Goal: Task Accomplishment & Management: Manage account settings

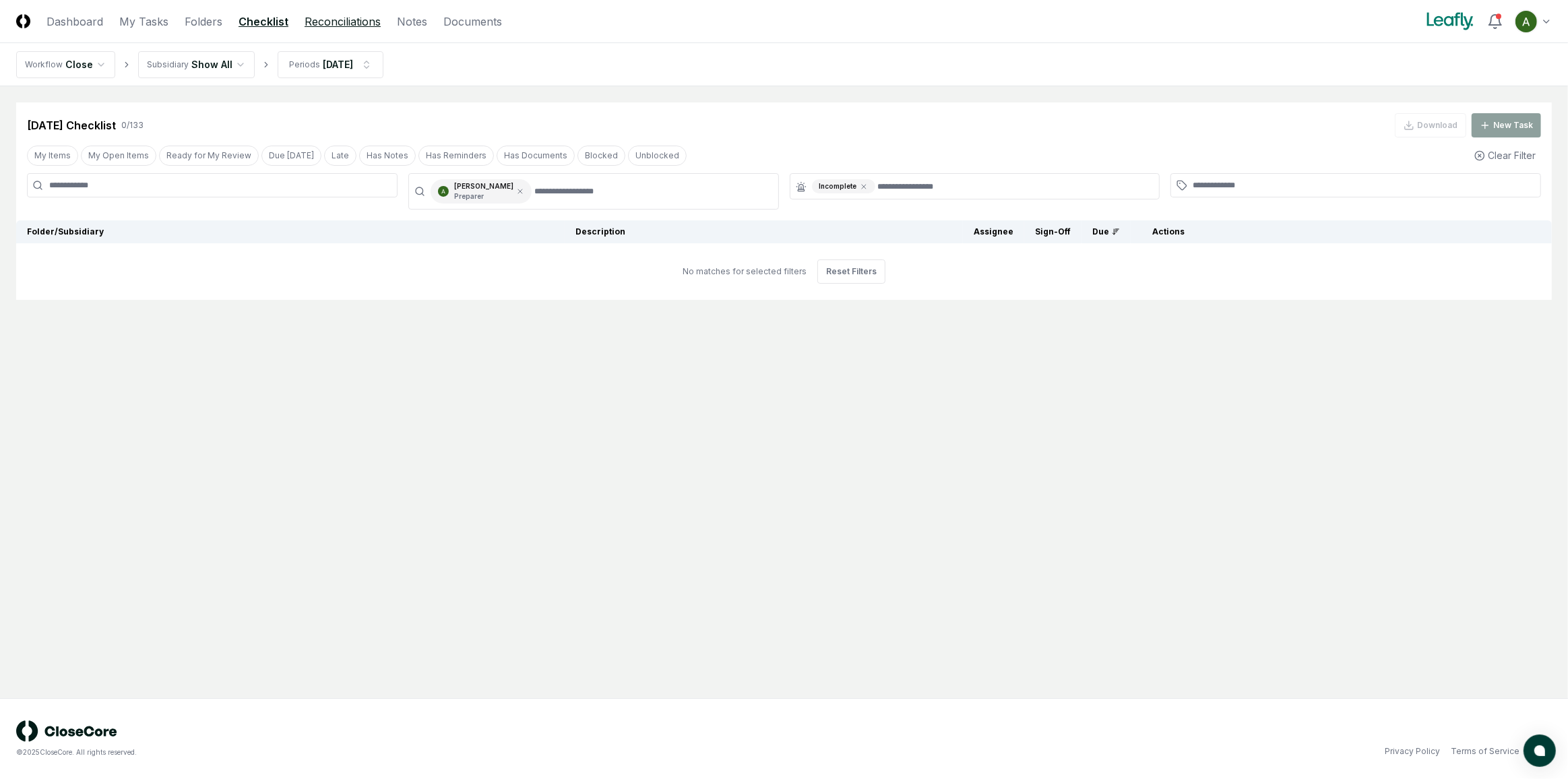
click at [312, 18] on link "Reconciliations" at bounding box center [342, 21] width 76 height 16
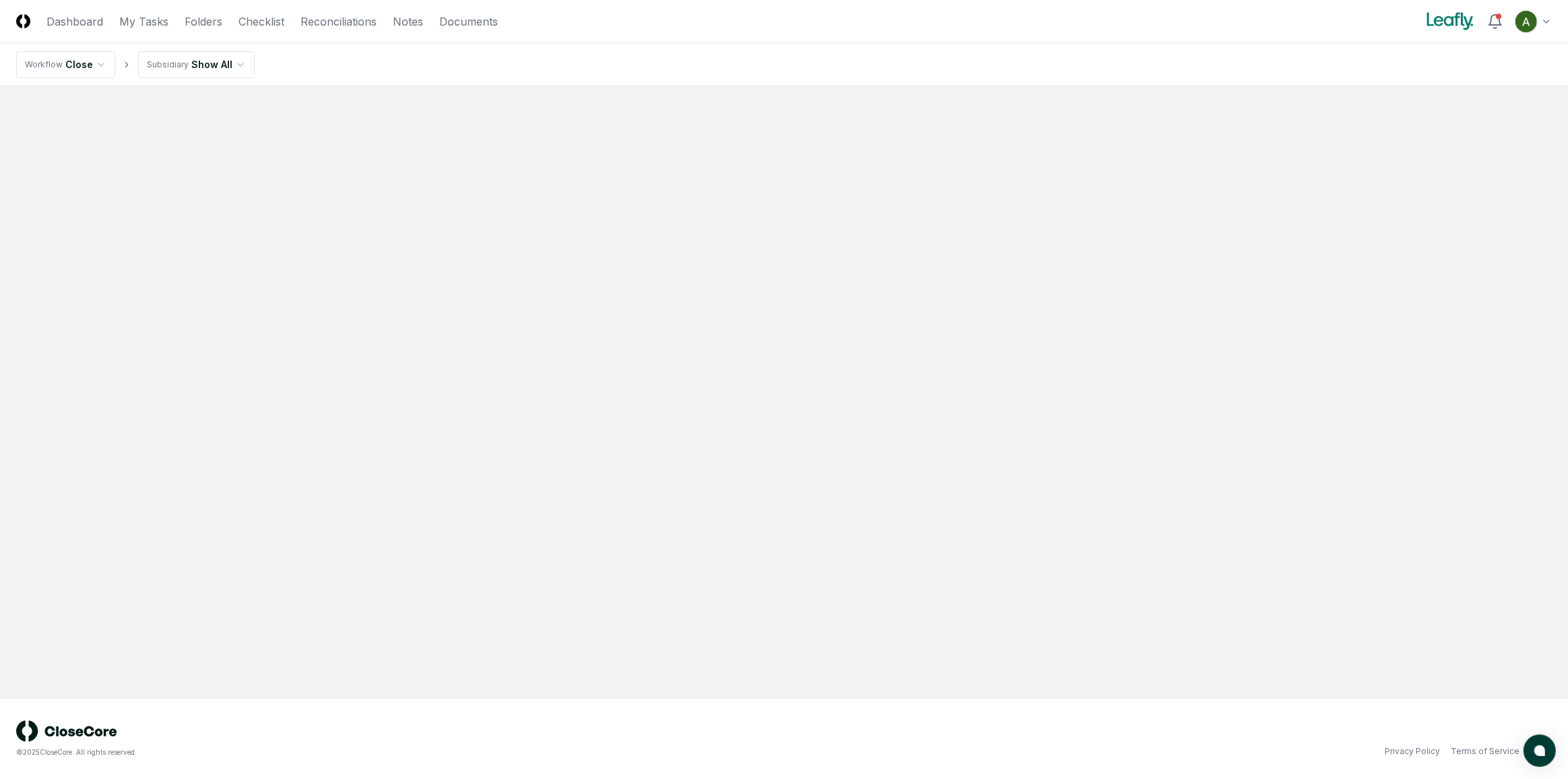
click at [310, 65] on nav "Workflow Close Subsidiary Show All" at bounding box center [784, 64] width 1568 height 43
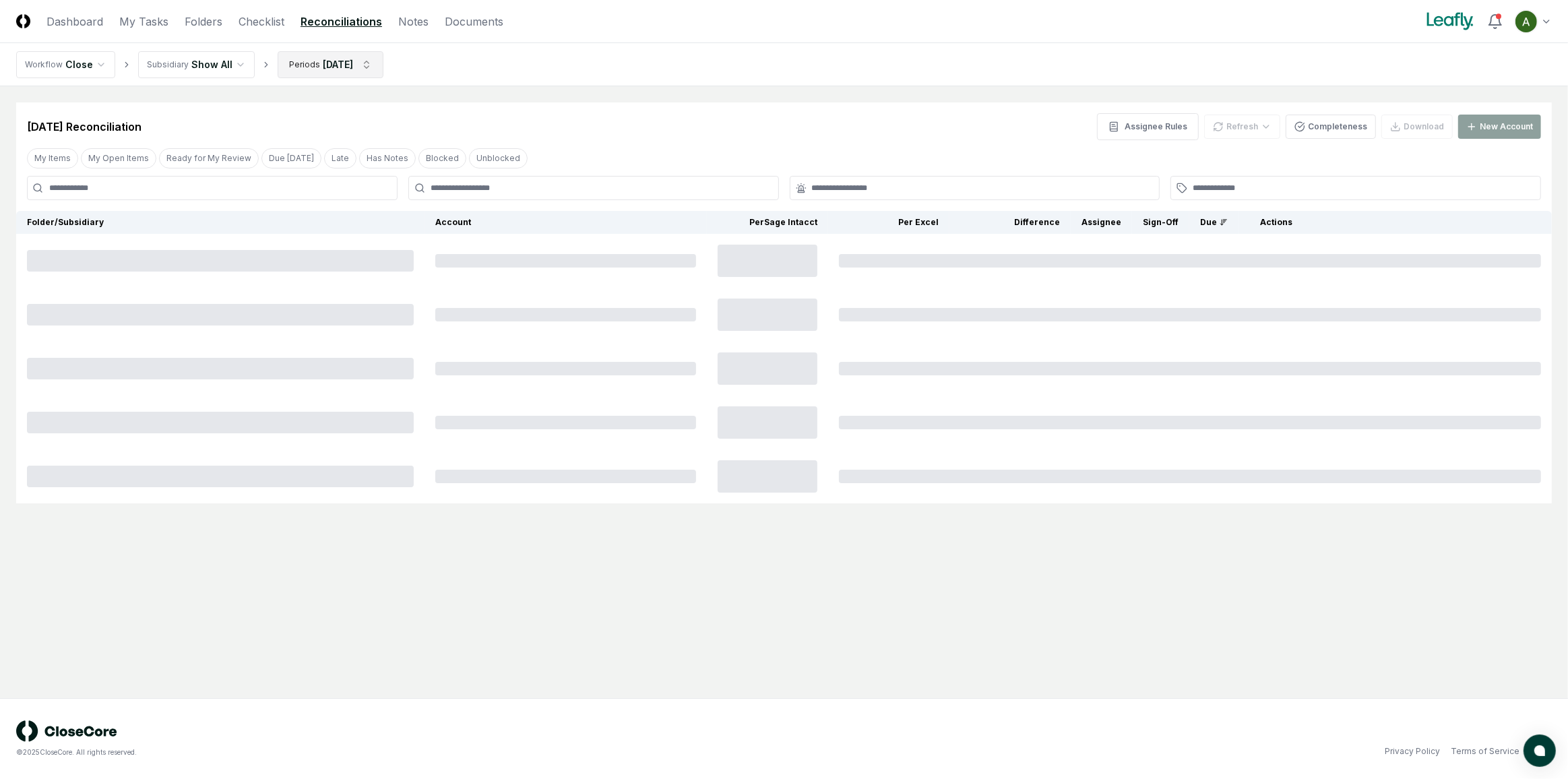
click at [309, 63] on html "CloseCore Dashboard My Tasks Folders Checklist Reconciliations Notes Documents …" at bounding box center [784, 390] width 1568 height 779
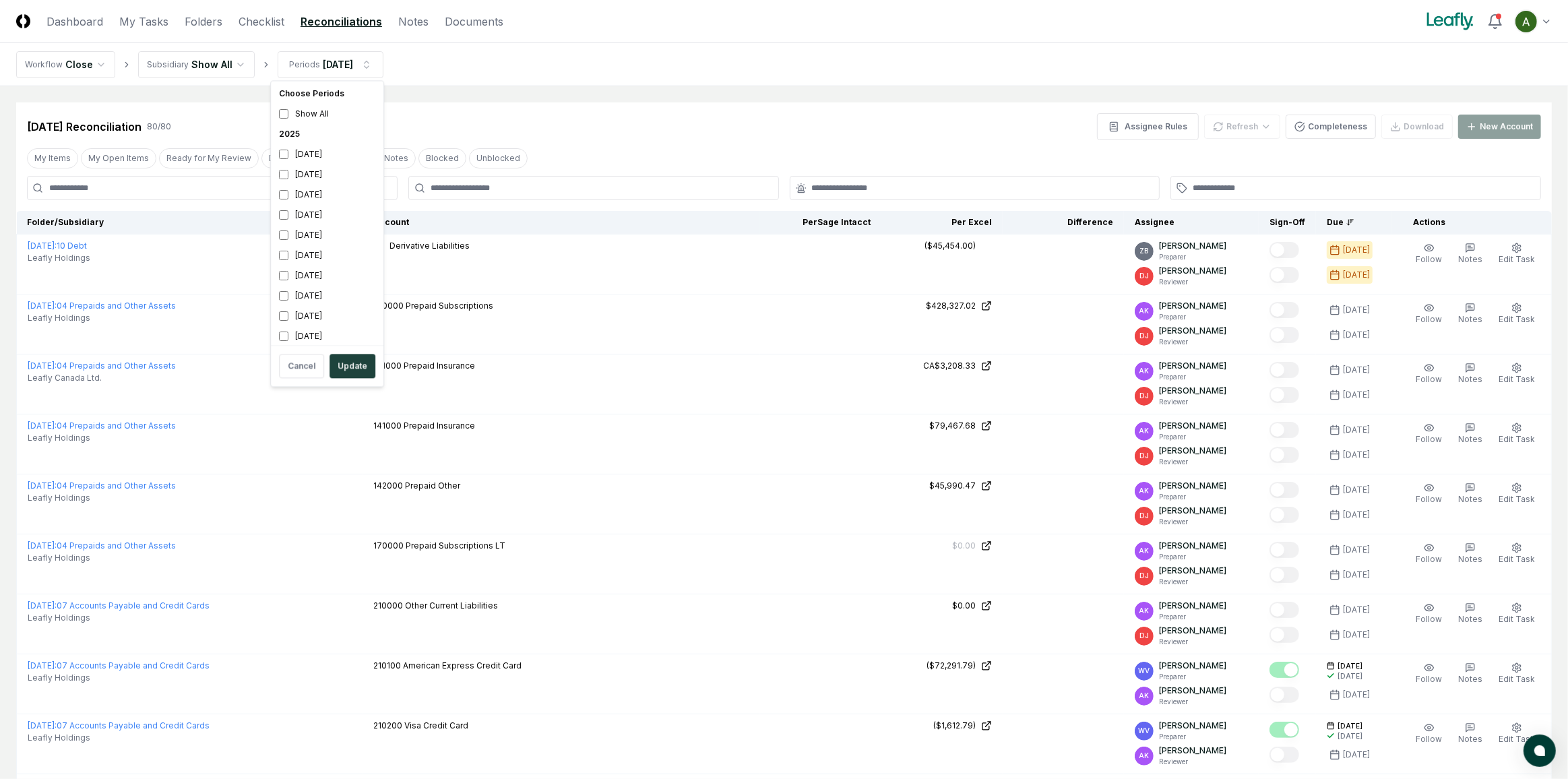
click at [305, 181] on div "[DATE]" at bounding box center [327, 174] width 107 height 20
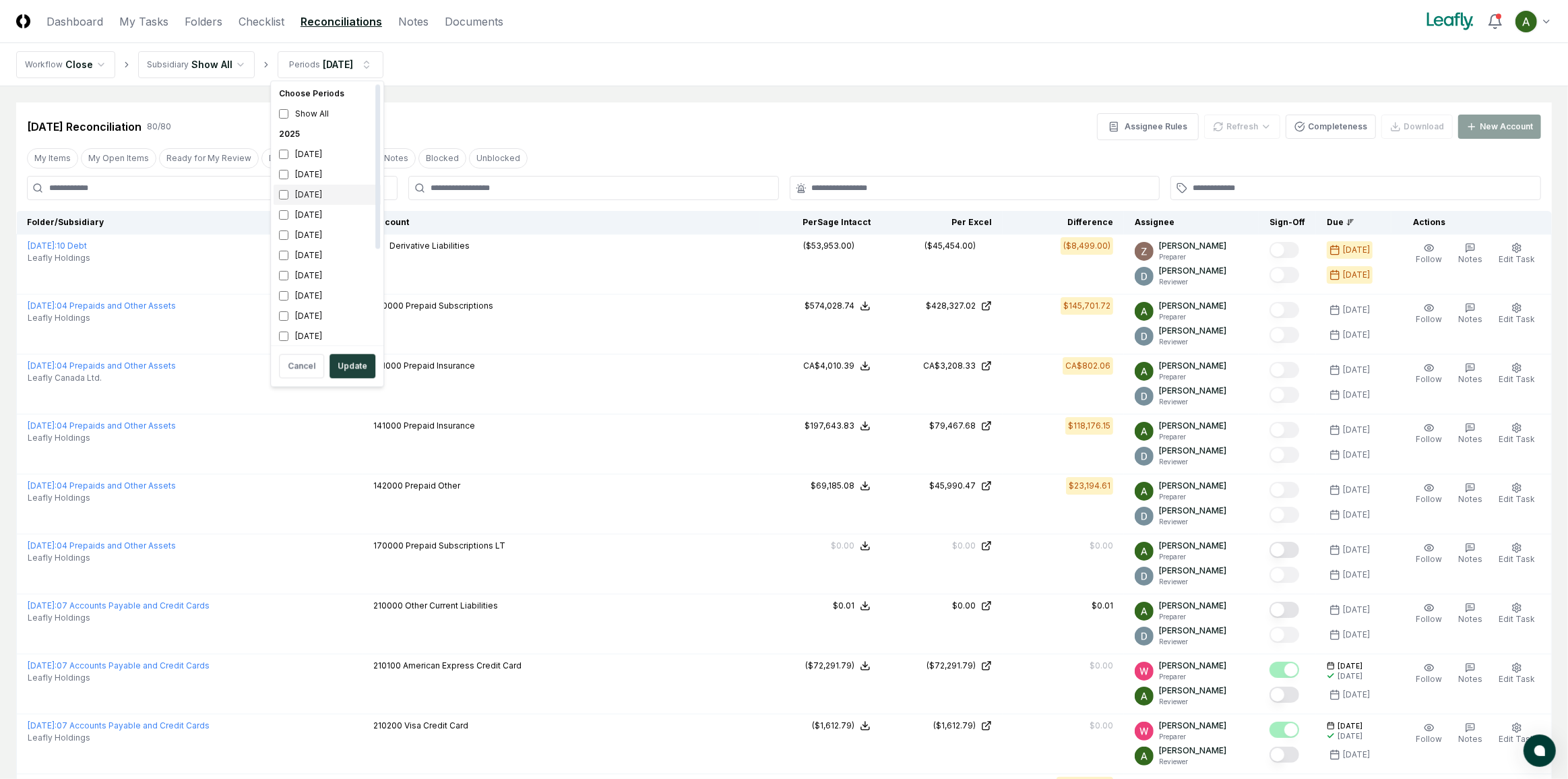
click at [305, 194] on div "August 2025" at bounding box center [327, 194] width 107 height 20
click at [312, 192] on div "August 2025" at bounding box center [327, 191] width 107 height 20
click at [312, 170] on div "[DATE]" at bounding box center [327, 170] width 107 height 20
click at [349, 368] on button "Update" at bounding box center [352, 365] width 45 height 24
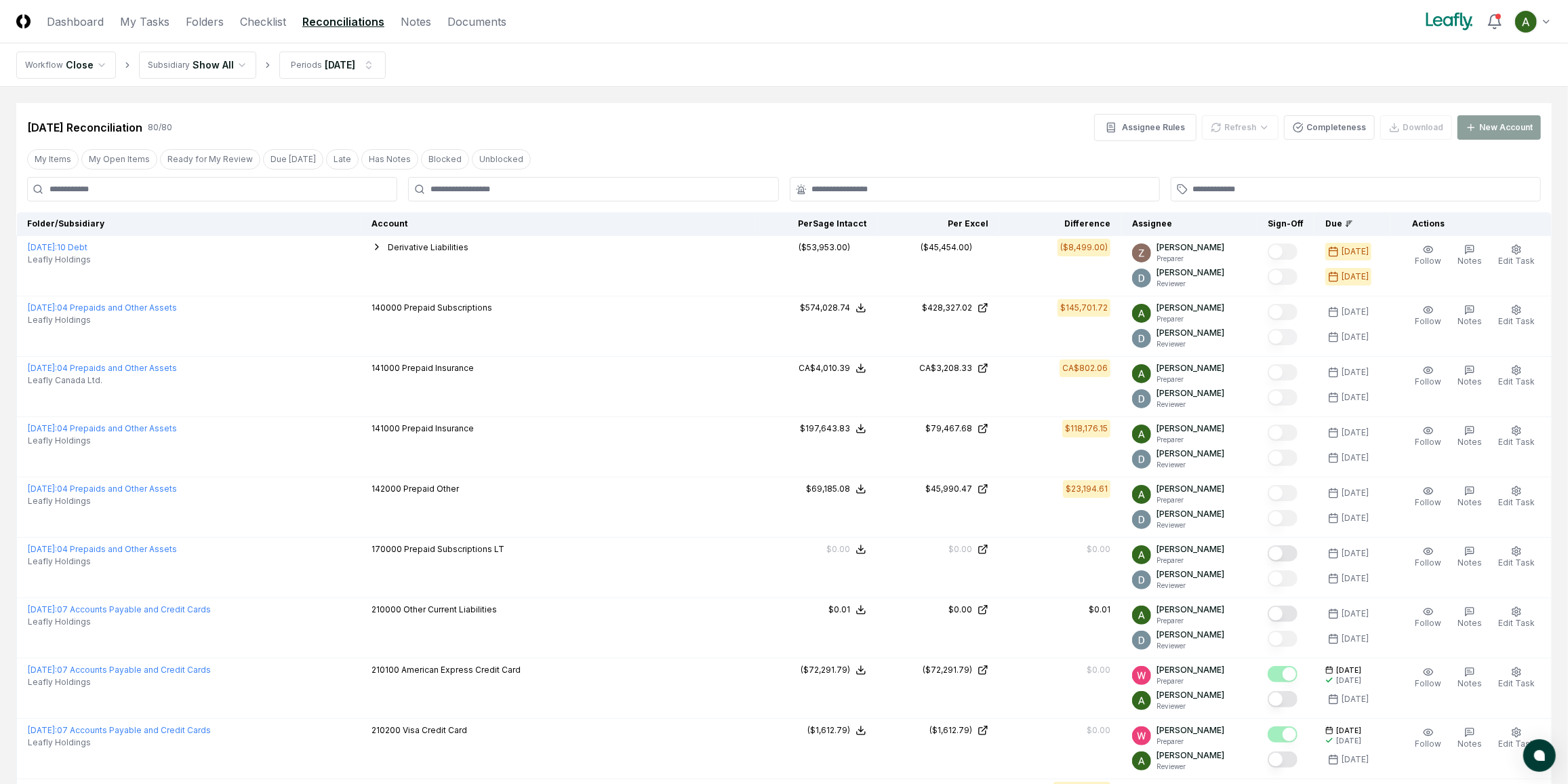
click at [832, 180] on div at bounding box center [974, 188] width 370 height 24
click at [662, 196] on div at bounding box center [593, 188] width 370 height 24
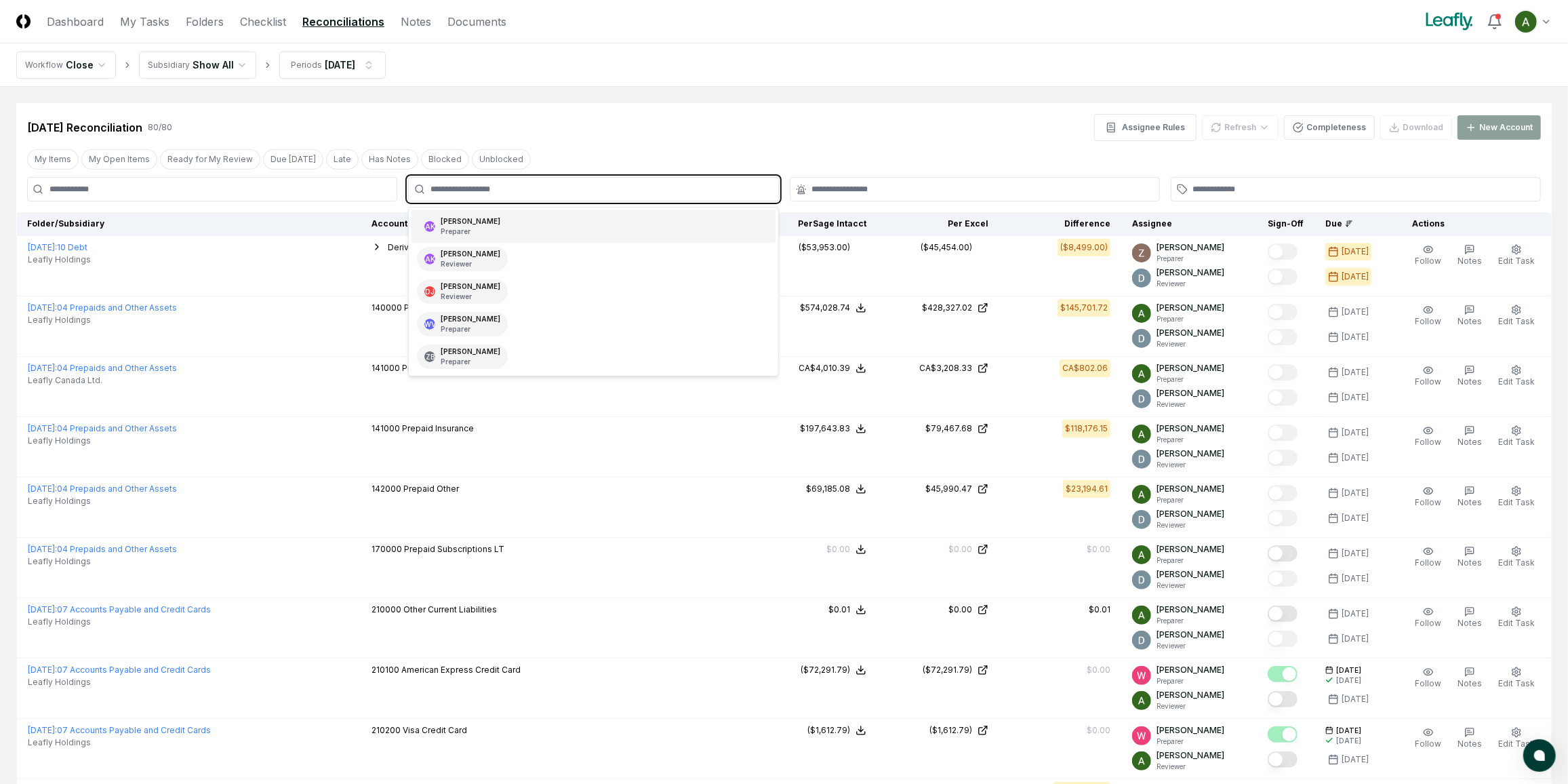
click at [623, 187] on input "text" at bounding box center [600, 189] width 339 height 13
click at [568, 226] on div "Annie Khederlarian Preparer" at bounding box center [593, 226] width 363 height 32
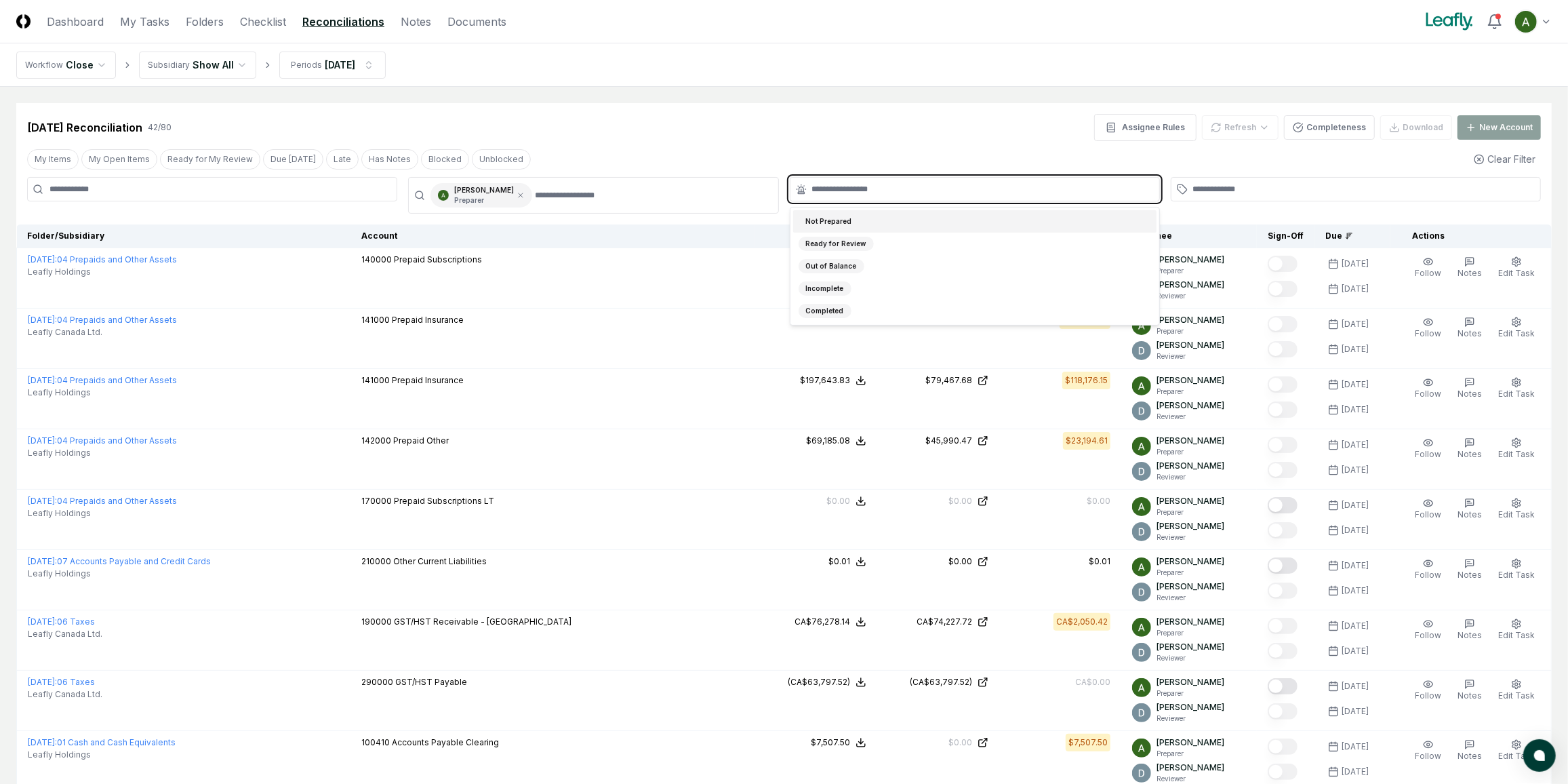
click at [858, 191] on input "text" at bounding box center [981, 189] width 339 height 13
click at [851, 223] on div "Not Prepared" at bounding box center [829, 222] width 61 height 14
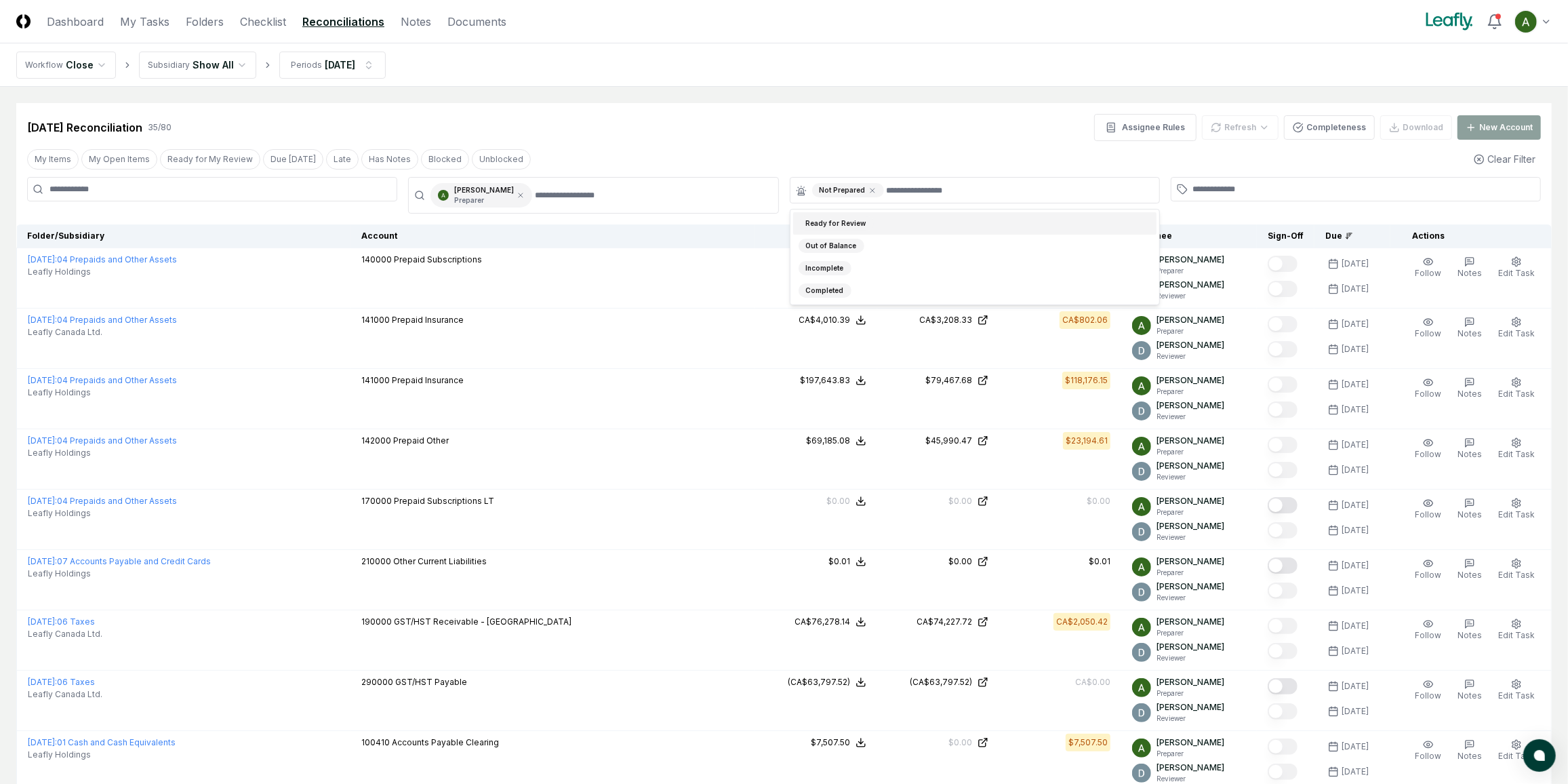
click at [852, 152] on div "My Items My Open Items Ready for My Review Due Today Late Has Notes Blocked Unb…" at bounding box center [784, 159] width 1536 height 25
click at [868, 192] on icon at bounding box center [872, 190] width 8 height 8
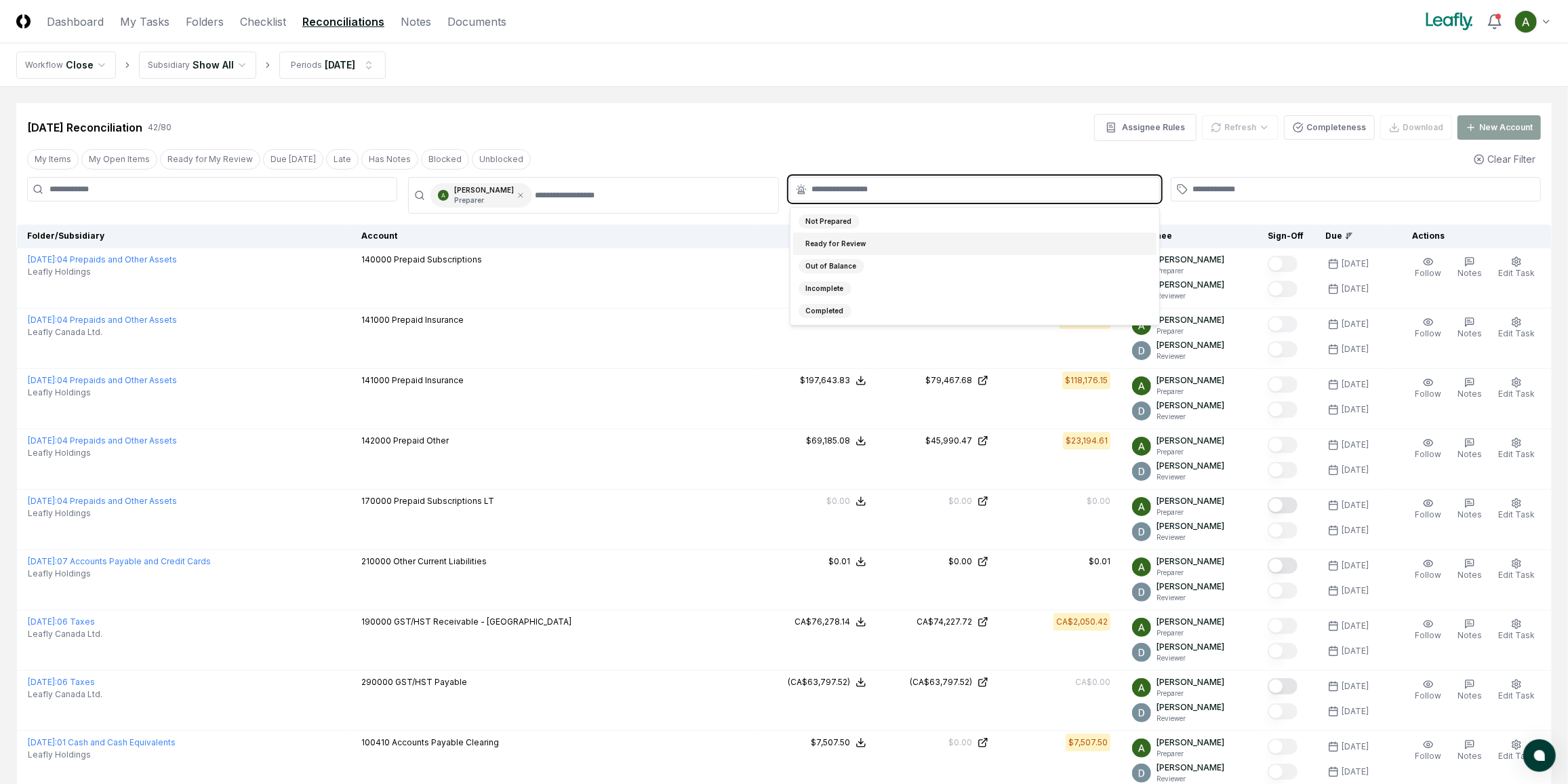
click at [875, 187] on input "text" at bounding box center [981, 189] width 339 height 13
click at [862, 246] on div "Ready for Review" at bounding box center [836, 244] width 75 height 14
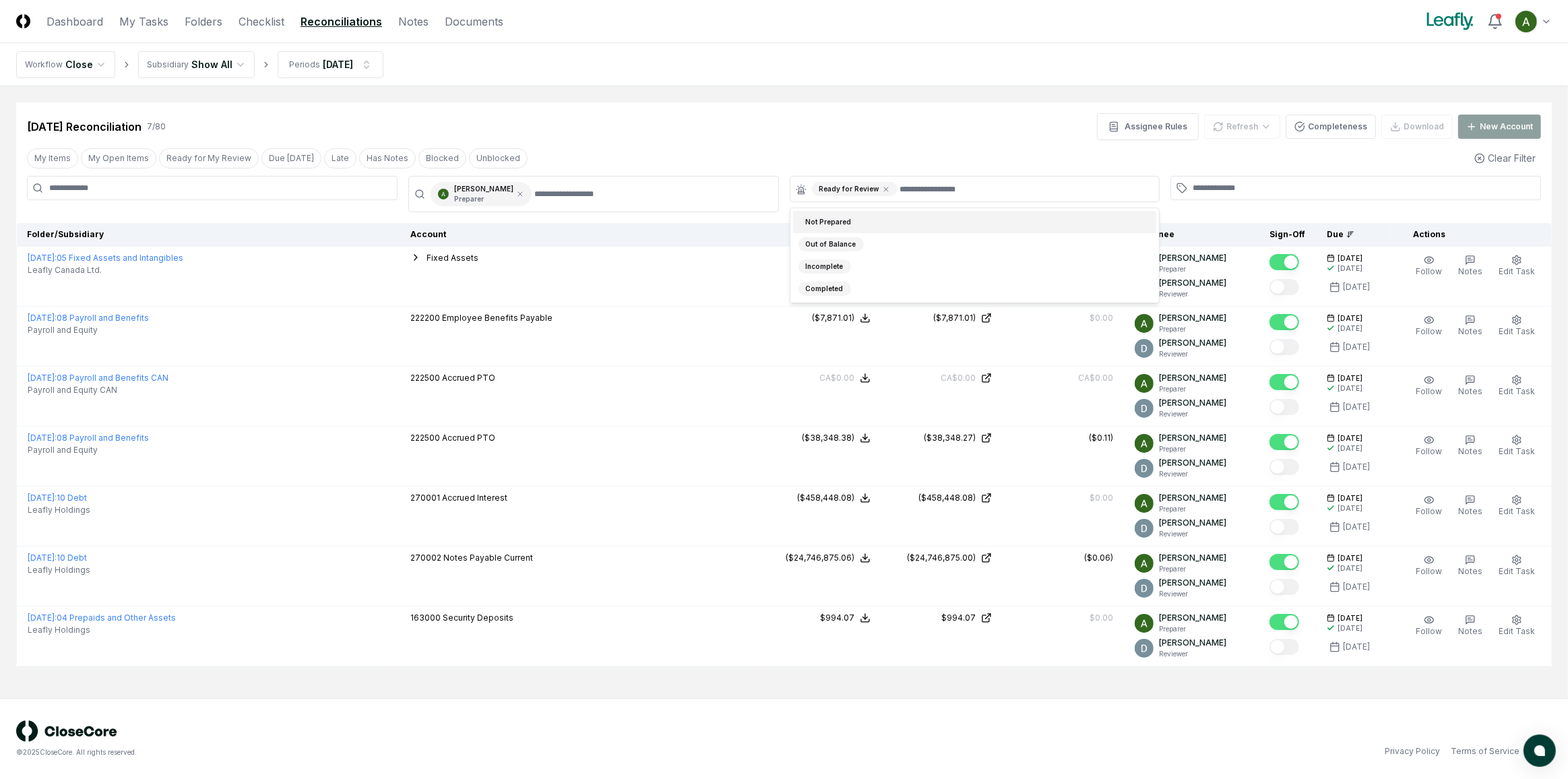
click at [899, 139] on div "Sep 2025 Reconciliation 7 / 80 Assignee Rules Refresh Completeness Download New…" at bounding box center [784, 127] width 1514 height 27
click at [253, 21] on link "Checklist" at bounding box center [261, 21] width 45 height 16
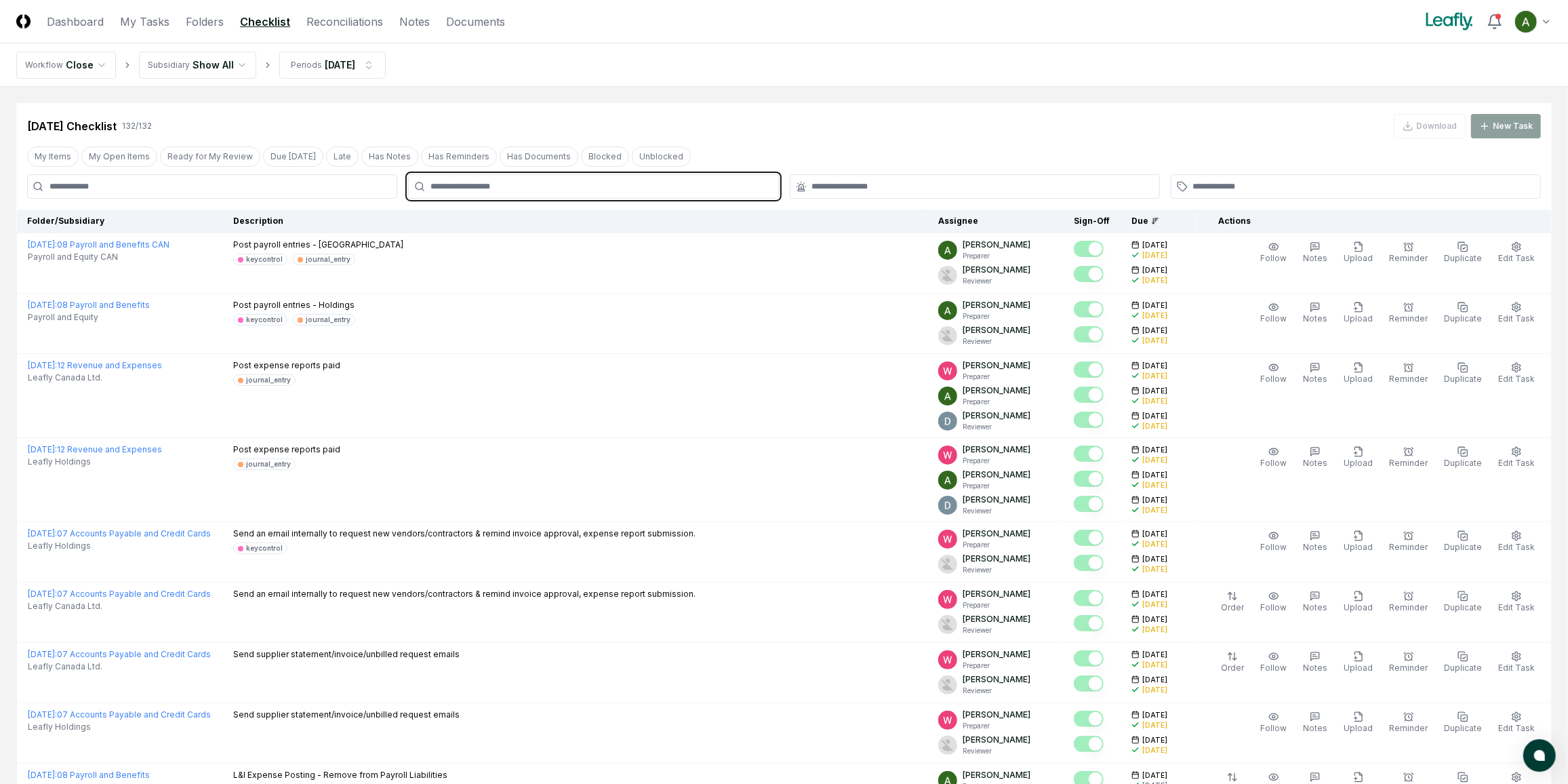
click at [674, 192] on input "text" at bounding box center [600, 187] width 339 height 13
click at [598, 224] on div "Annie Khederlarian Reviewer" at bounding box center [593, 223] width 363 height 32
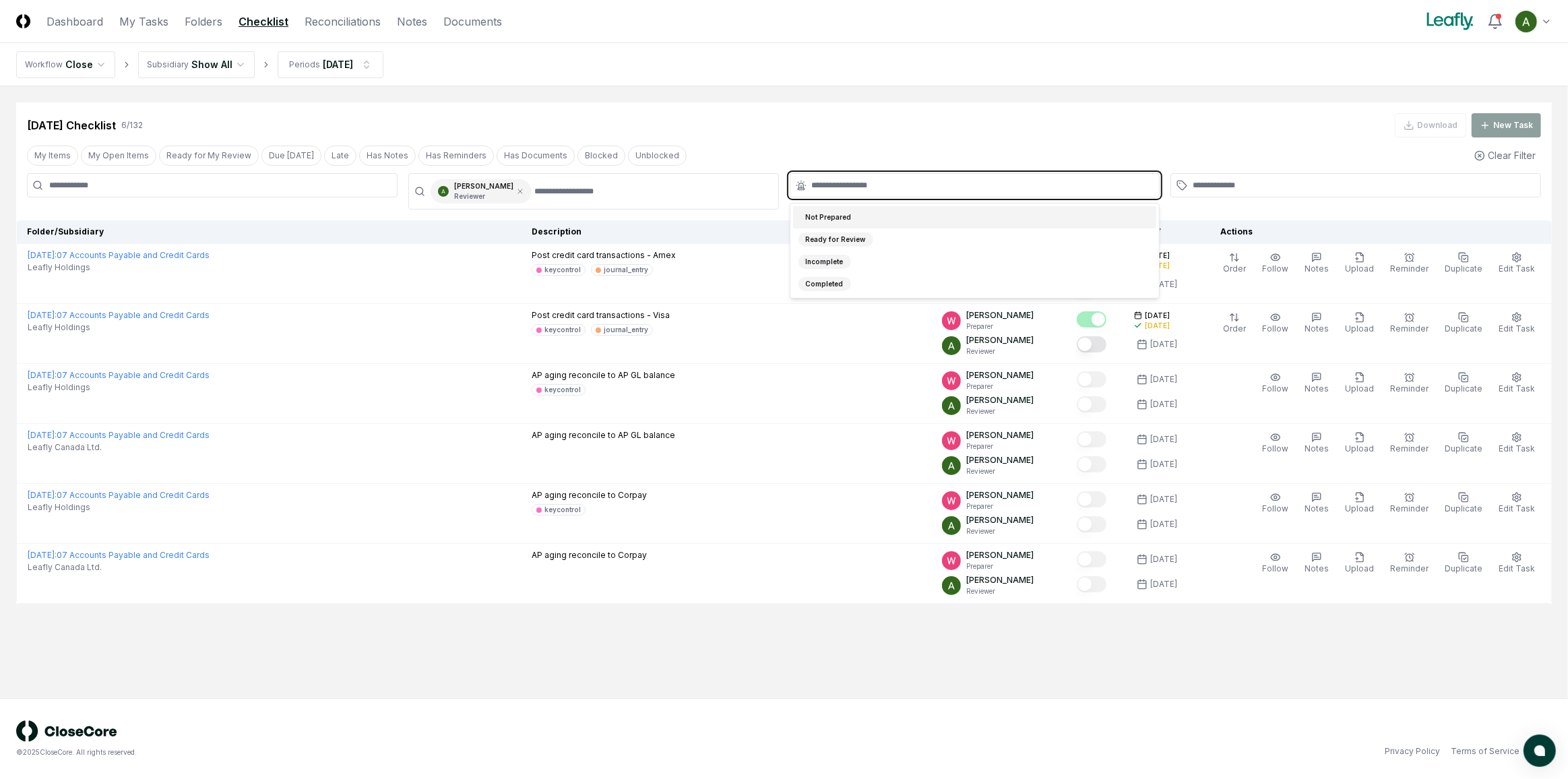
click at [863, 189] on input "text" at bounding box center [981, 185] width 340 height 12
click at [850, 241] on div "Ready for Review" at bounding box center [836, 240] width 75 height 14
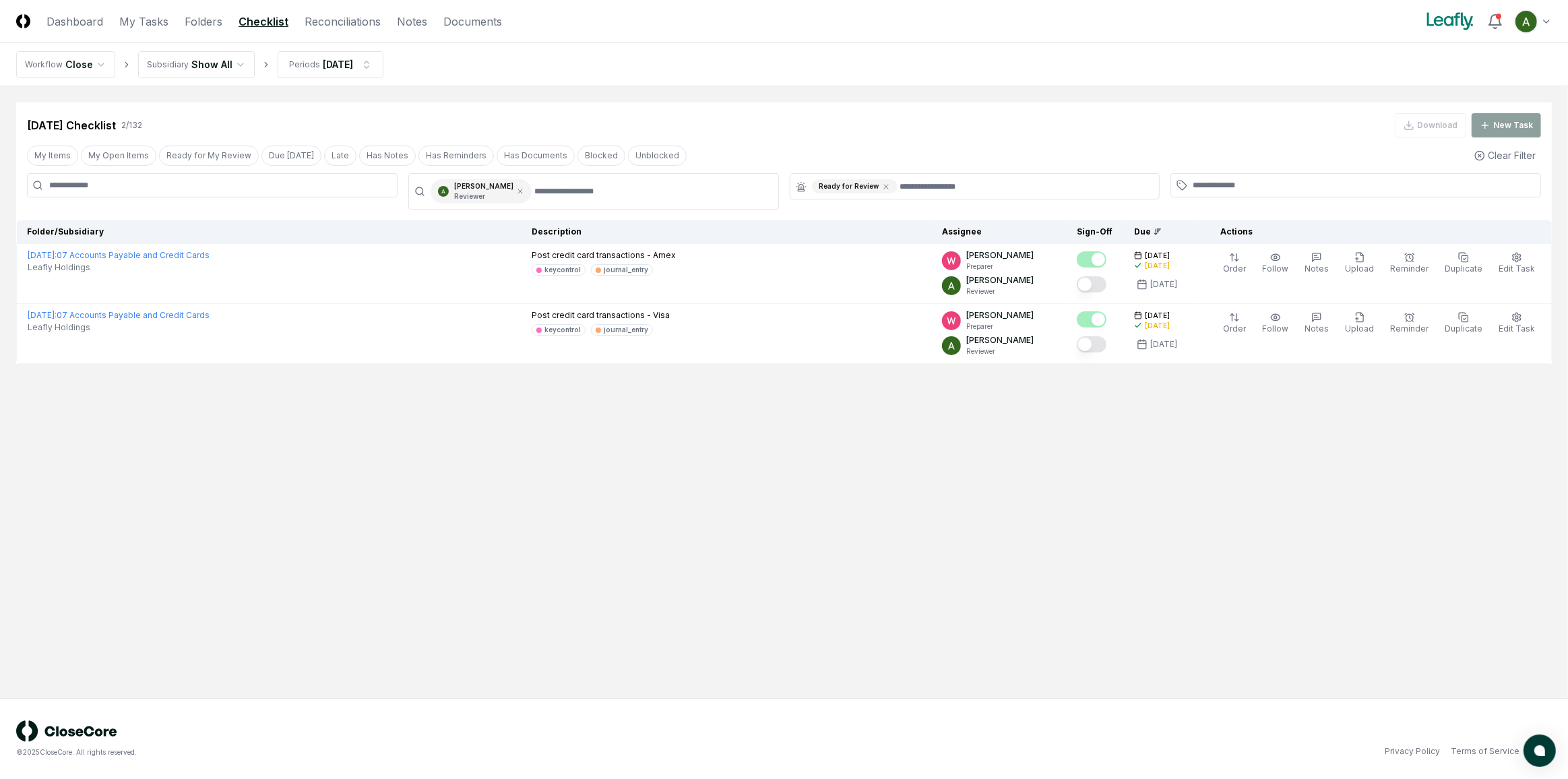
click at [917, 108] on div "Sep 2025 Checklist 2 / 132 Download New Task" at bounding box center [784, 119] width 1535 height 35
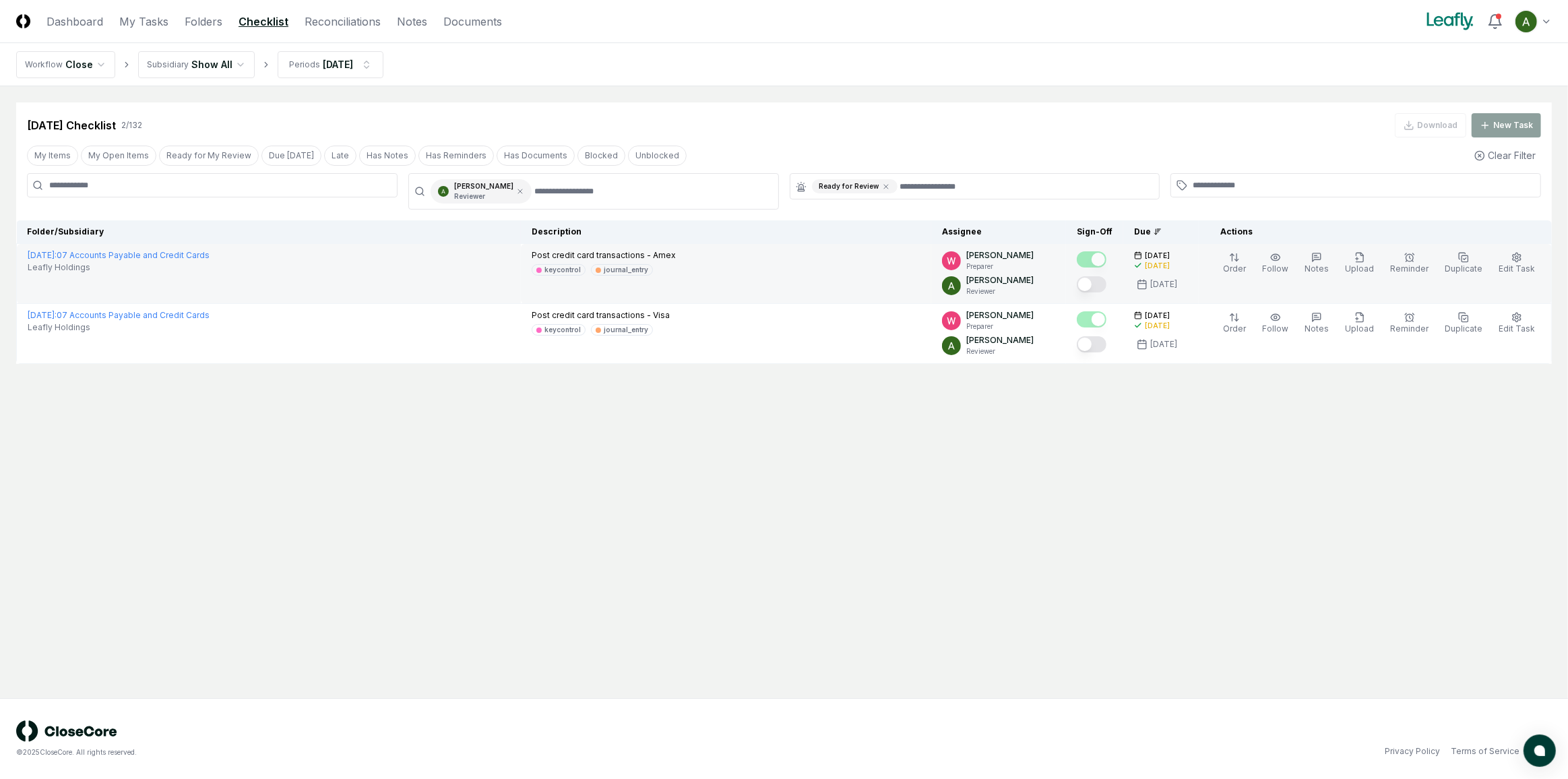
click at [1106, 285] on button "Mark complete" at bounding box center [1091, 284] width 29 height 16
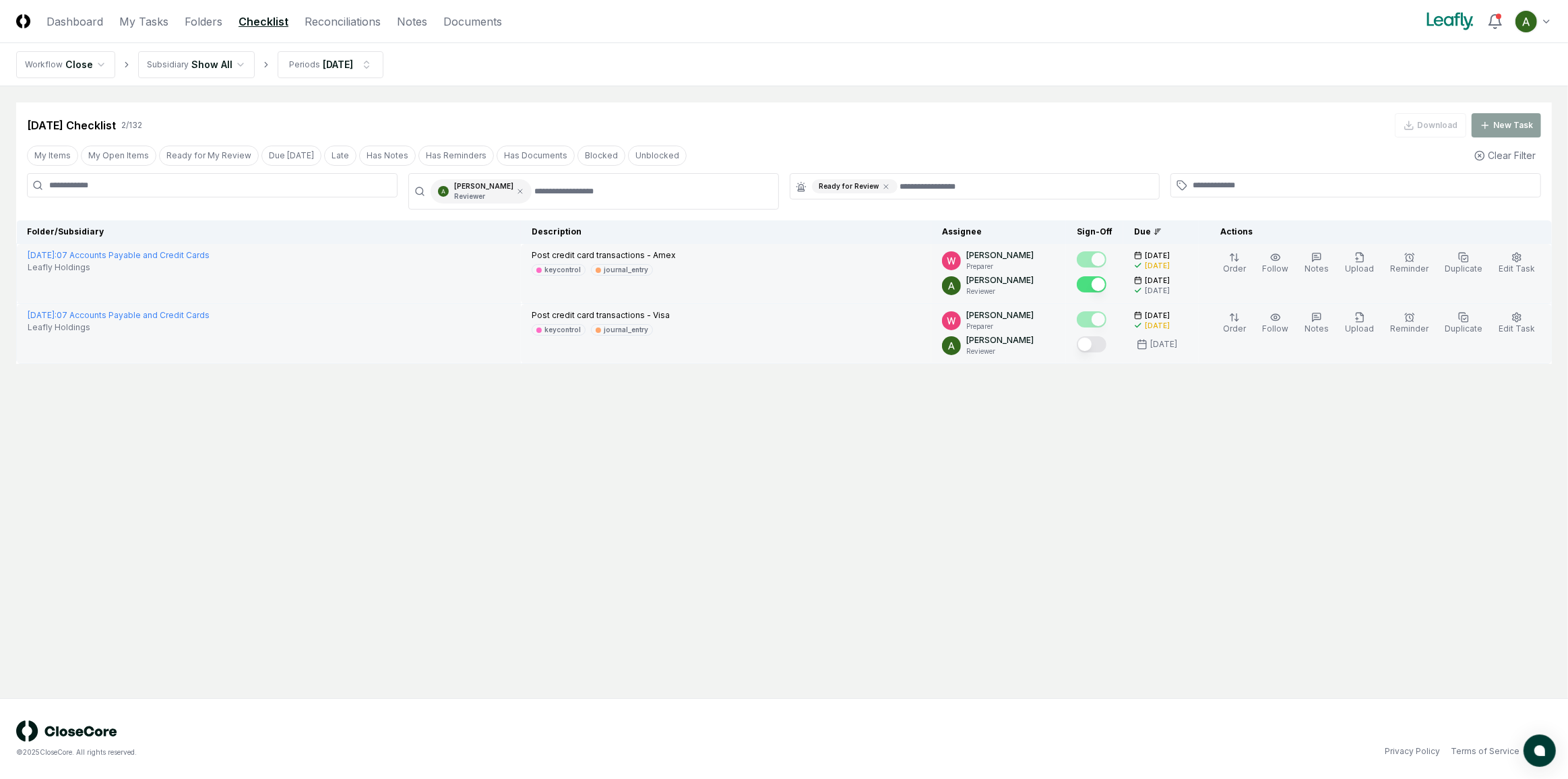
click at [1106, 346] on button "Mark complete" at bounding box center [1091, 344] width 29 height 16
click at [882, 183] on icon at bounding box center [885, 186] width 8 height 8
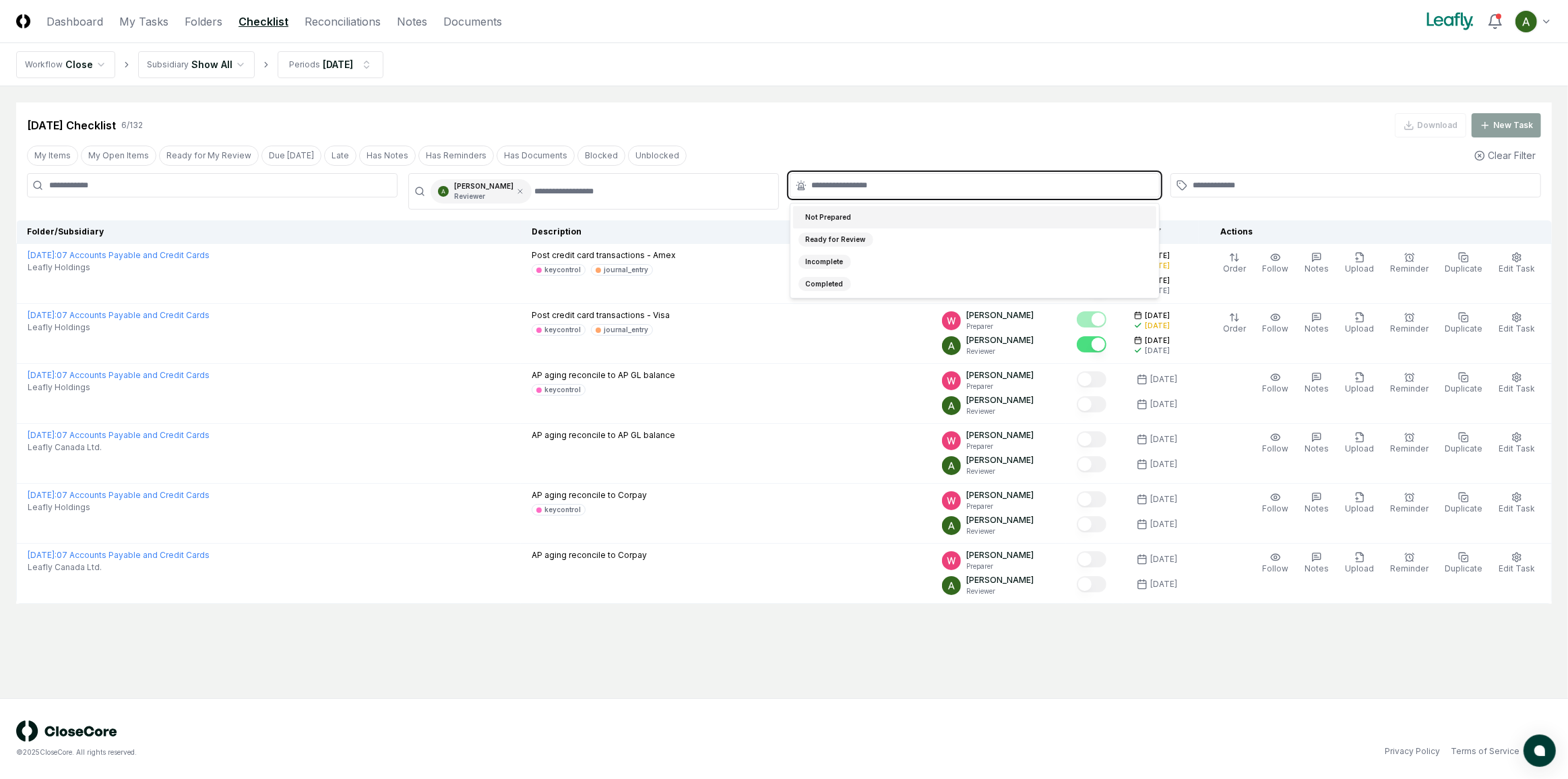
click at [878, 183] on input "text" at bounding box center [981, 185] width 340 height 12
click at [867, 214] on div "Not Prepared" at bounding box center [975, 217] width 364 height 22
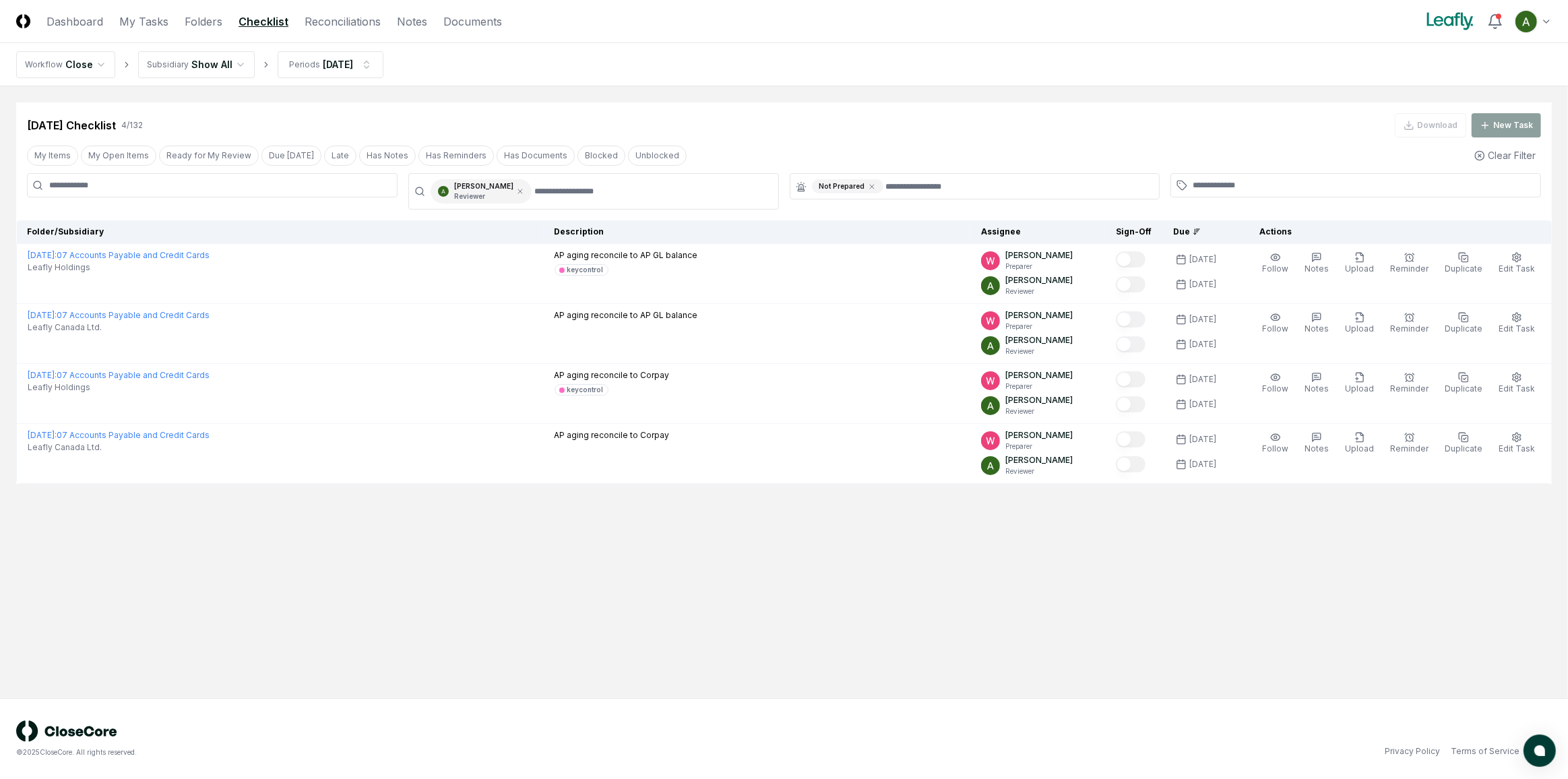
click at [749, 147] on div "My Items My Open Items Ready for My Review Due Today Late Has Notes Has Reminde…" at bounding box center [784, 155] width 1535 height 25
click at [522, 193] on icon at bounding box center [520, 191] width 8 height 8
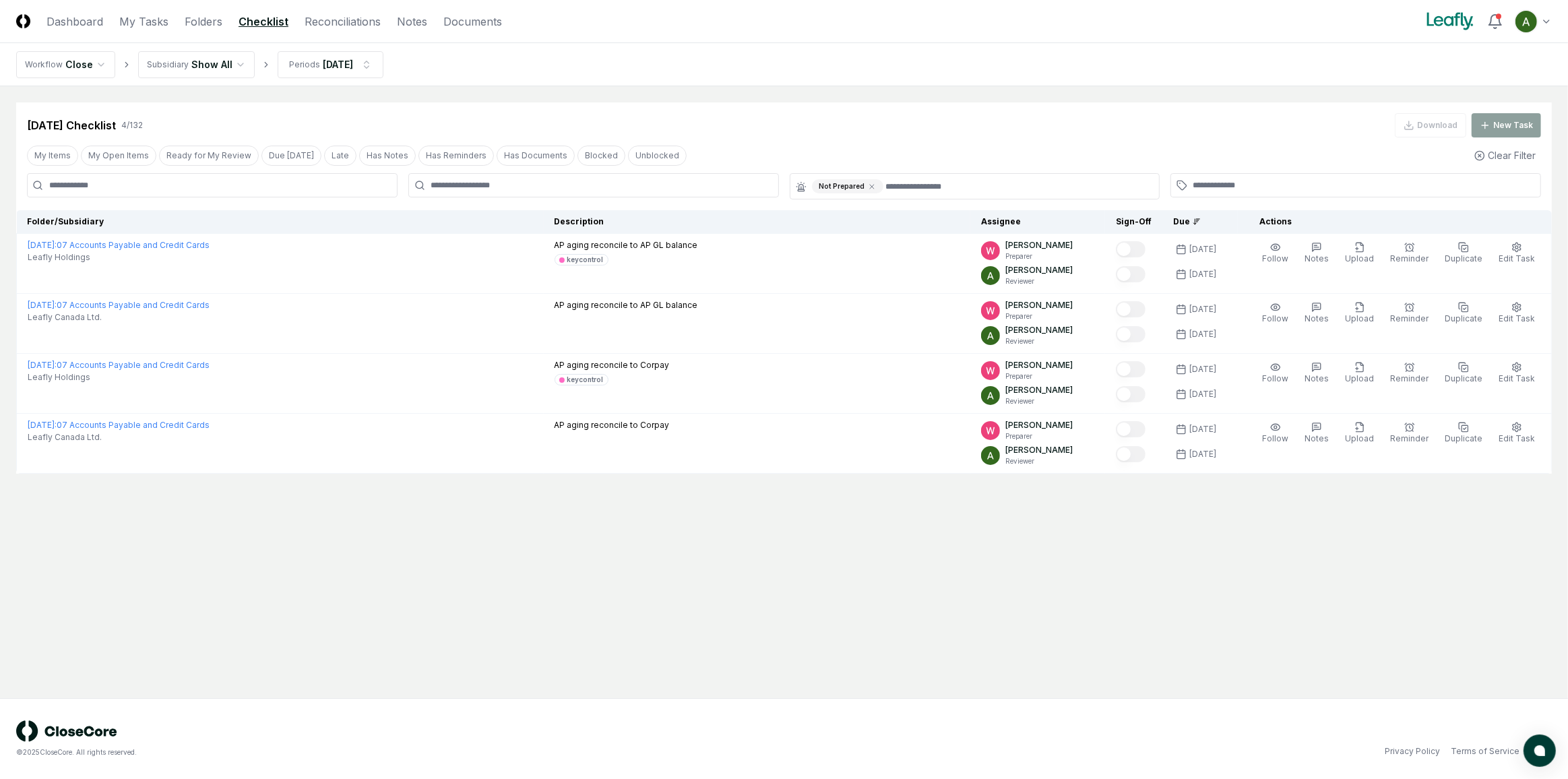
click at [522, 193] on div at bounding box center [594, 184] width 371 height 24
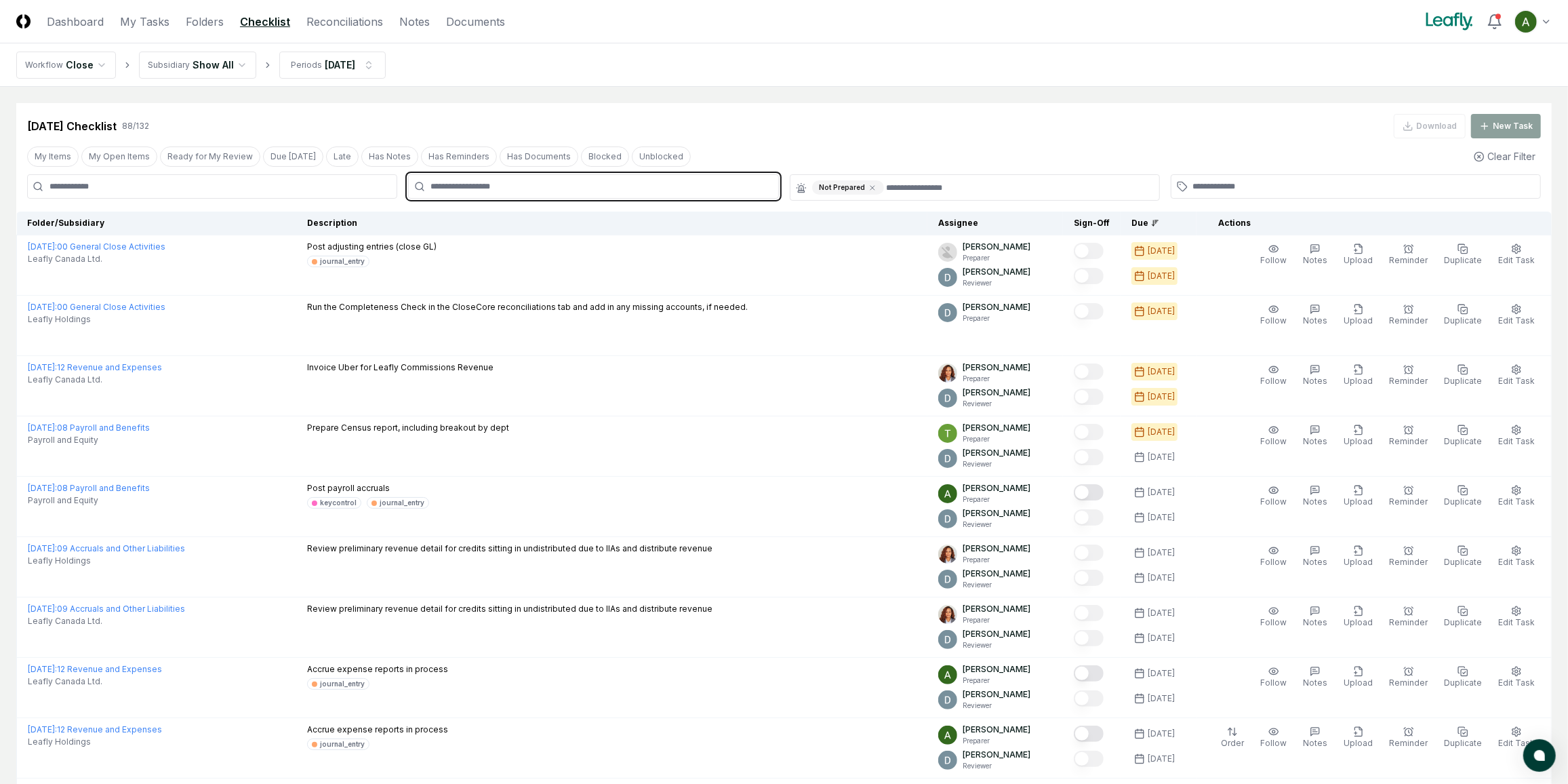
click at [526, 188] on input "text" at bounding box center [600, 187] width 339 height 13
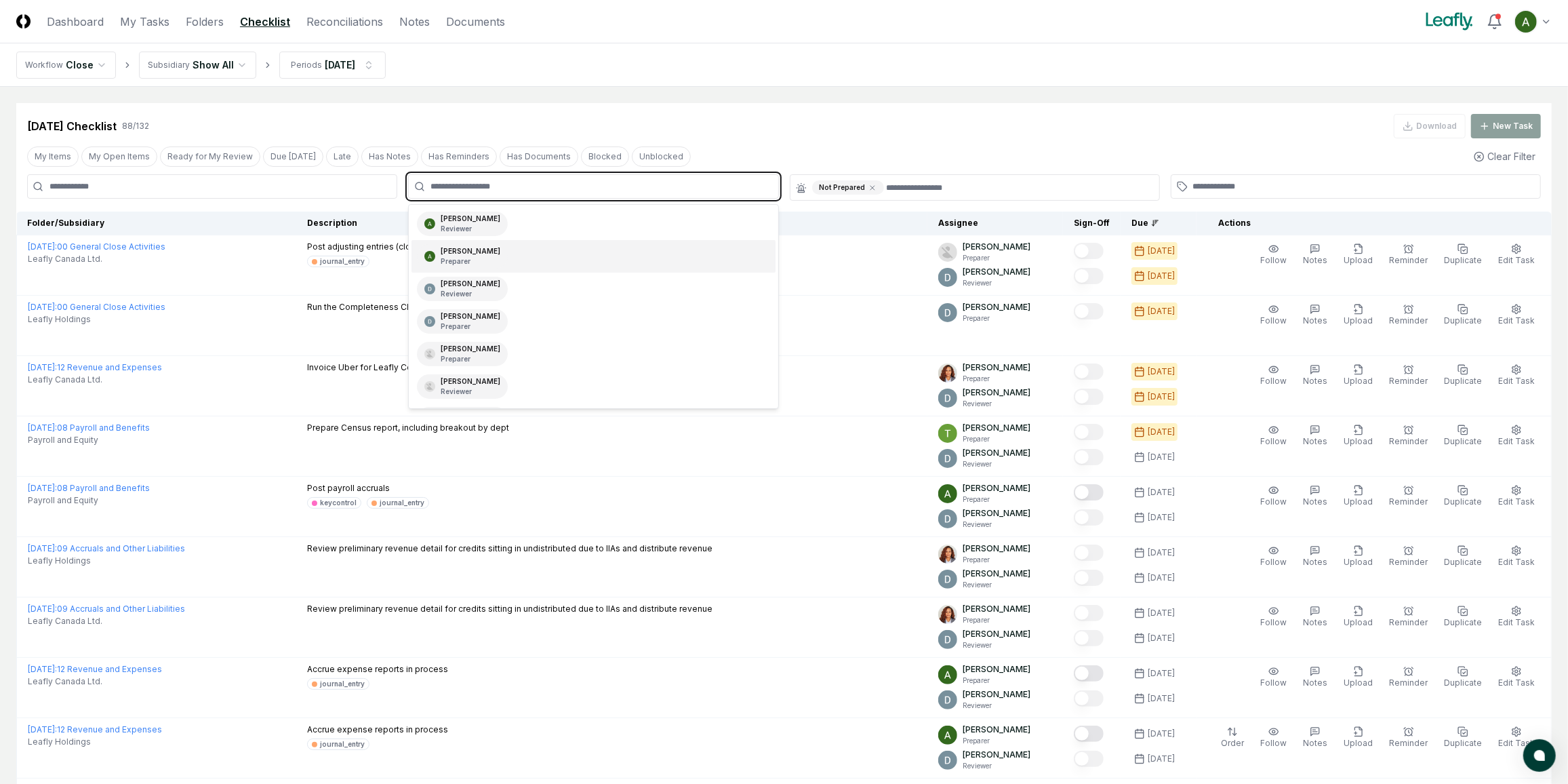
click at [476, 254] on div "Annie Khederlarian Preparer" at bounding box center [470, 256] width 60 height 21
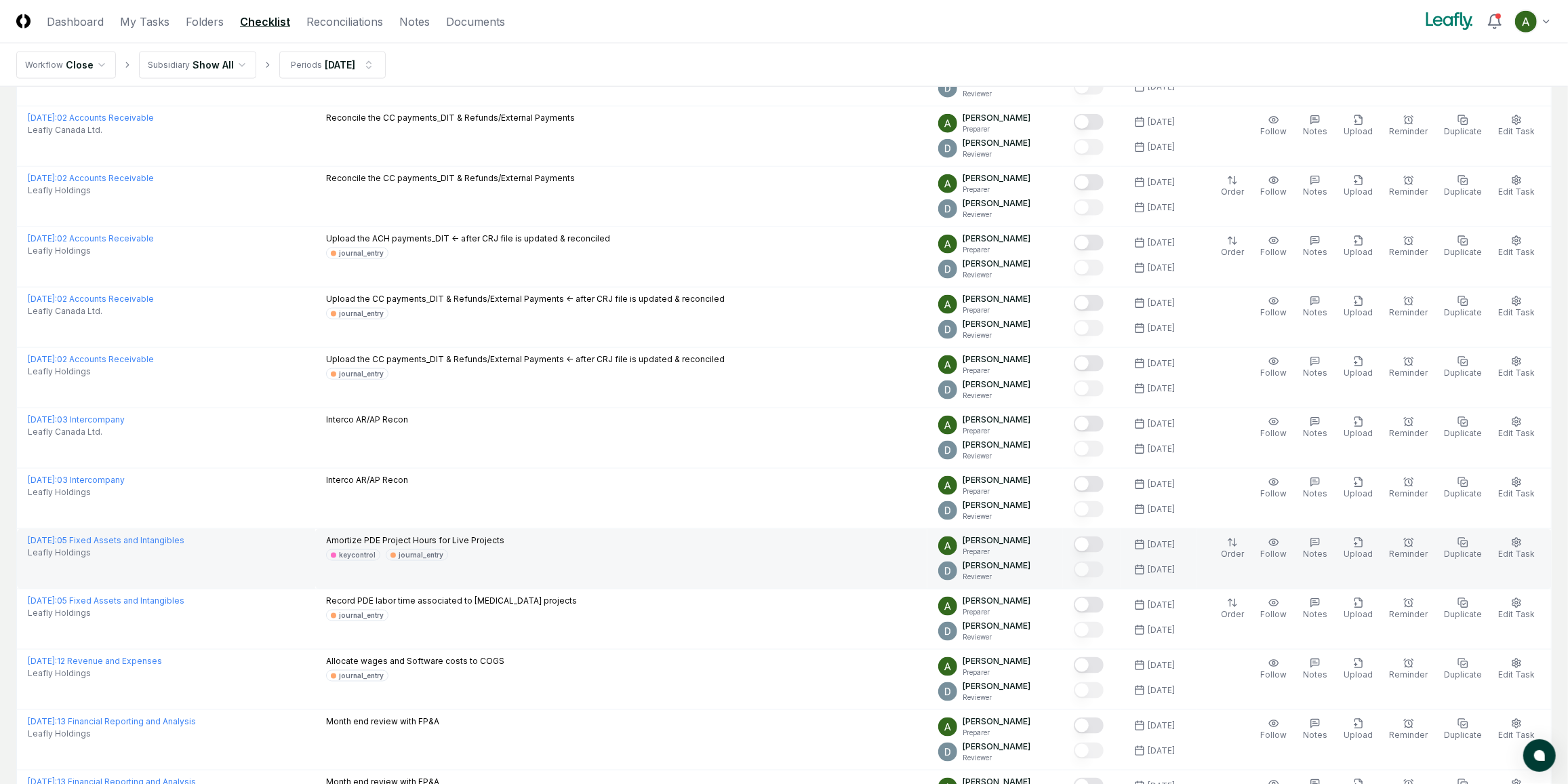
scroll to position [1602, 0]
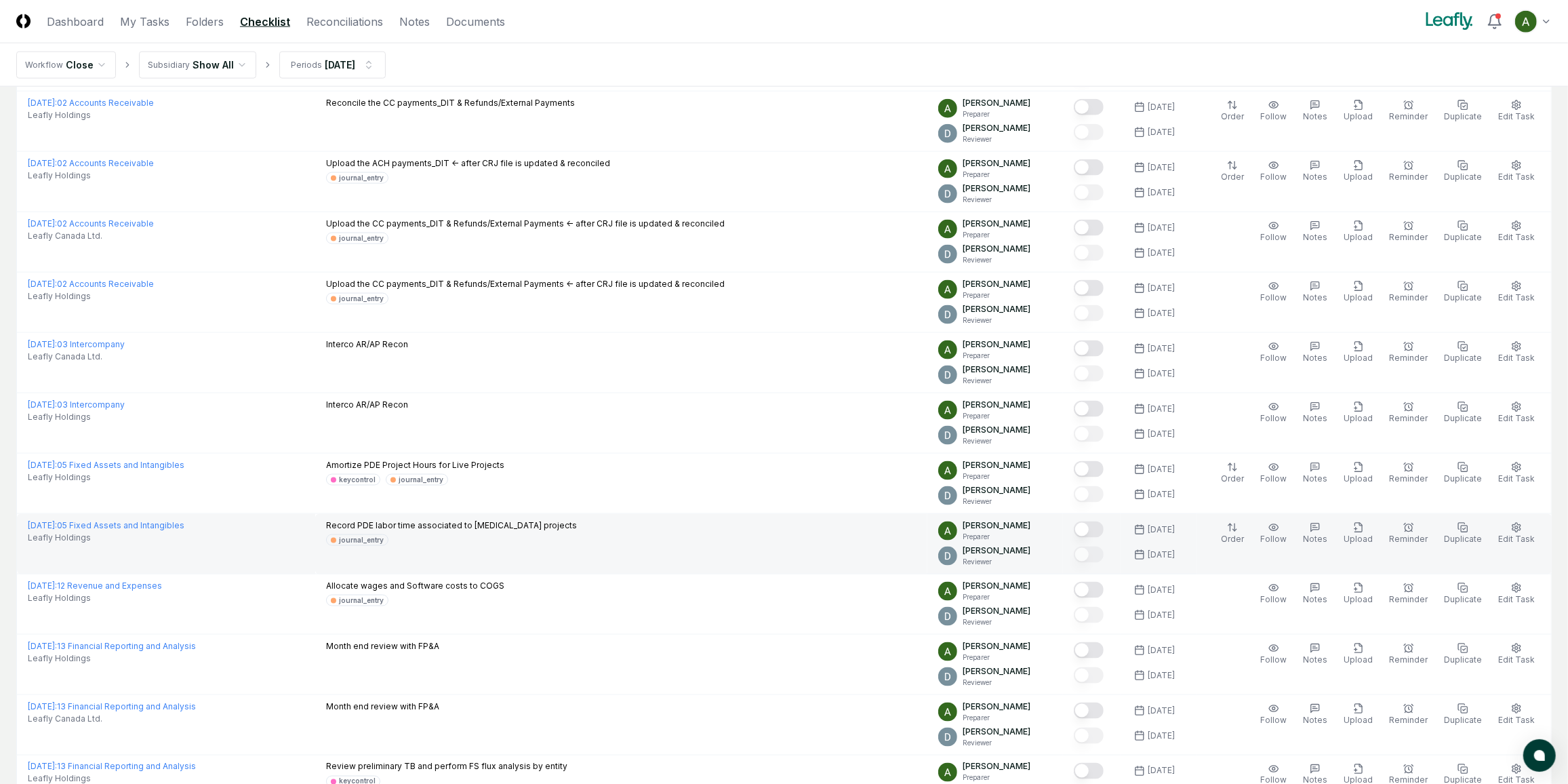
click at [1103, 521] on button "Mark complete" at bounding box center [1088, 529] width 30 height 16
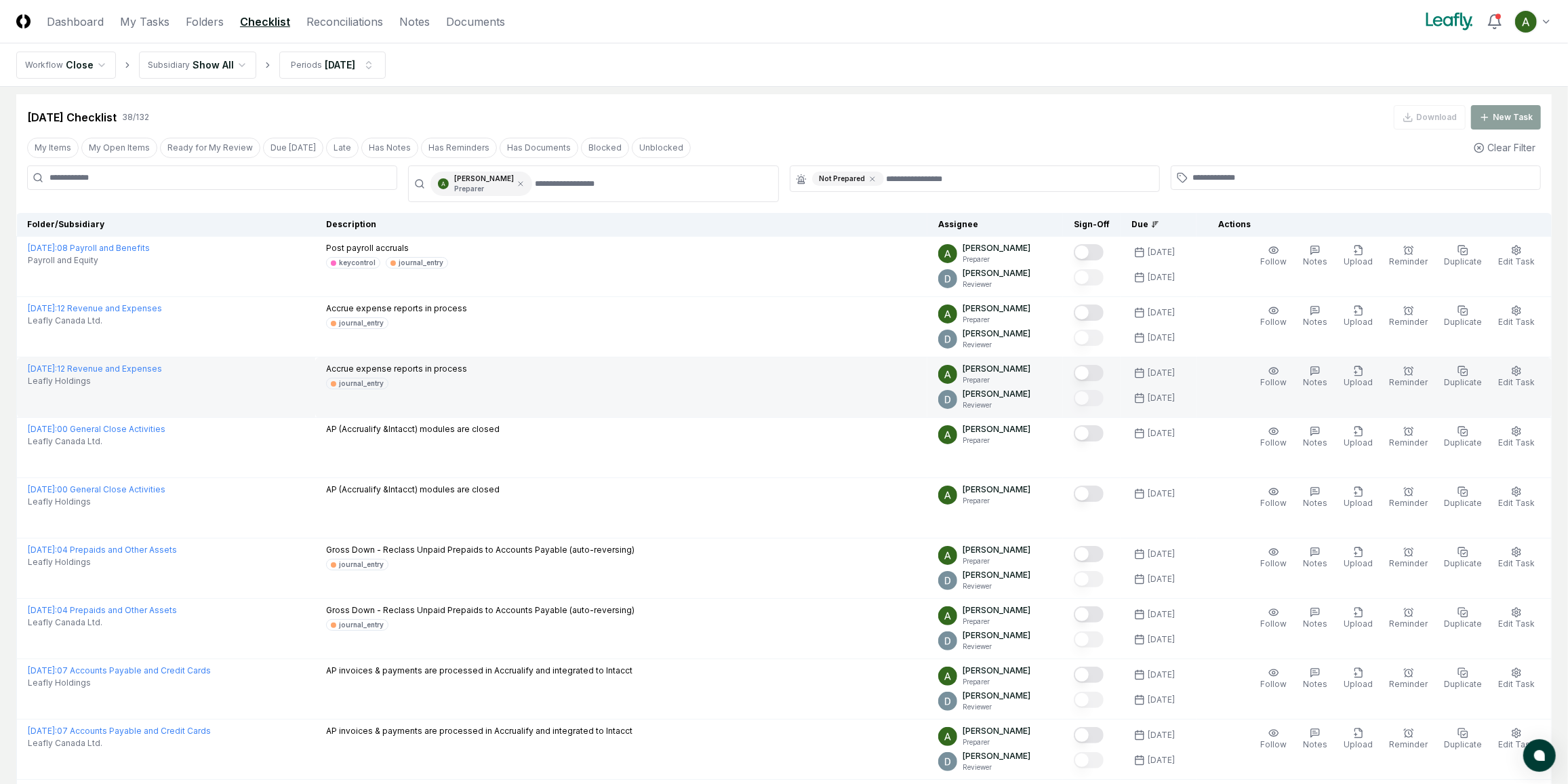
scroll to position [0, 0]
